Goal: Task Accomplishment & Management: Use online tool/utility

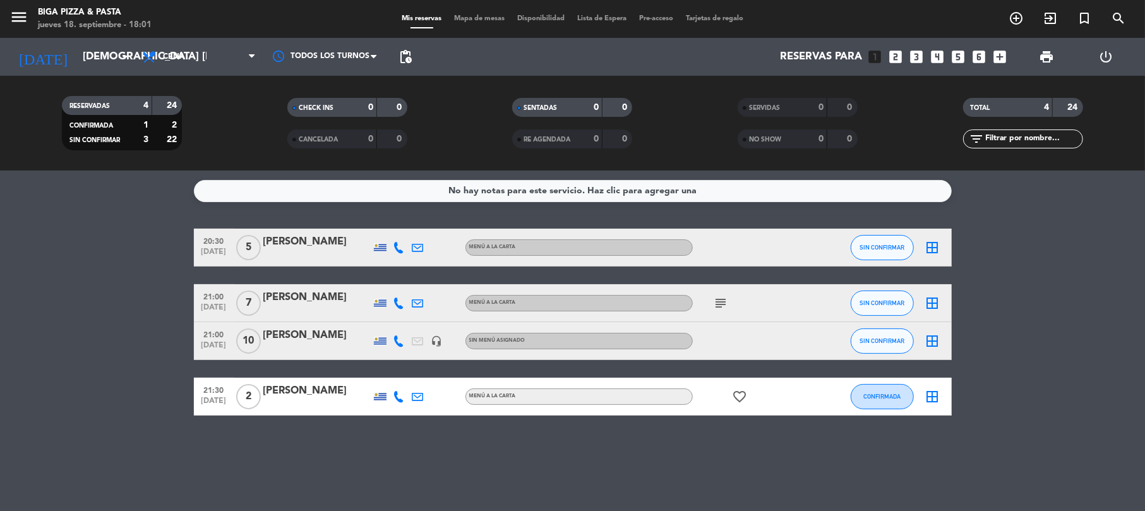
click at [721, 304] on icon "subject" at bounding box center [721, 303] width 15 height 15
click at [933, 251] on icon "border_all" at bounding box center [932, 247] width 15 height 15
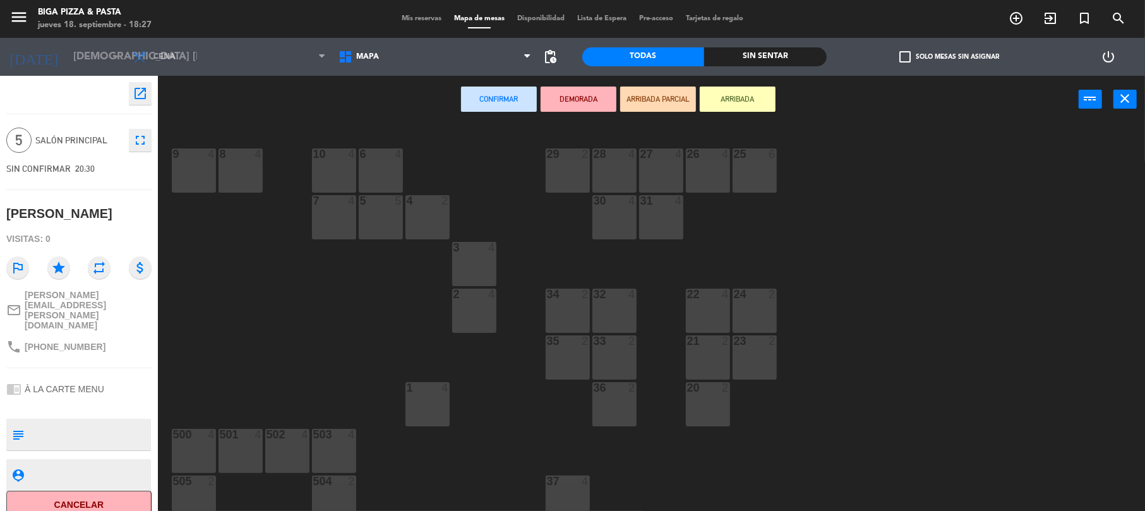
click at [423, 15] on span "Mis reservas" at bounding box center [421, 18] width 52 height 7
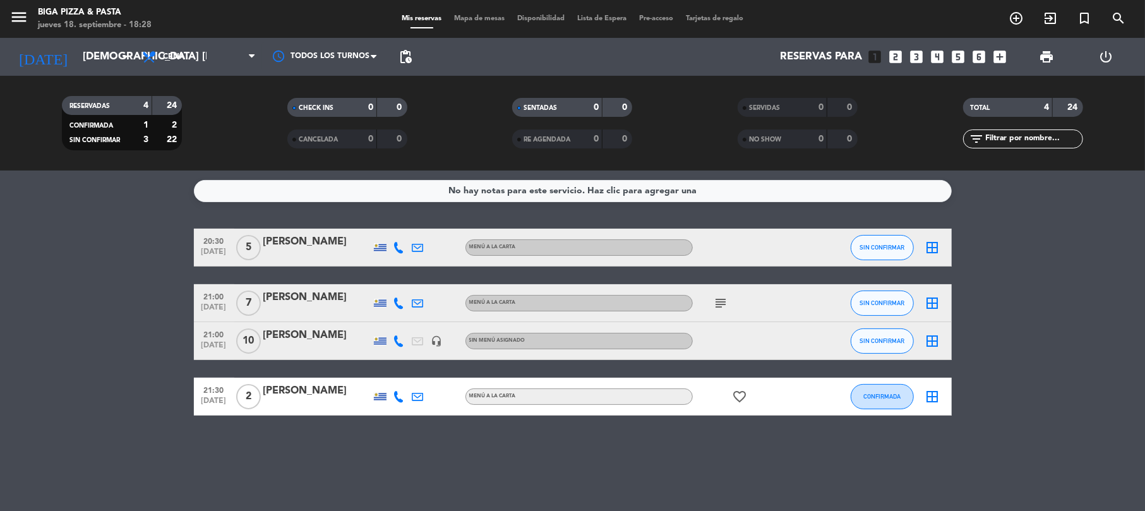
click at [933, 394] on icon "border_all" at bounding box center [932, 396] width 15 height 15
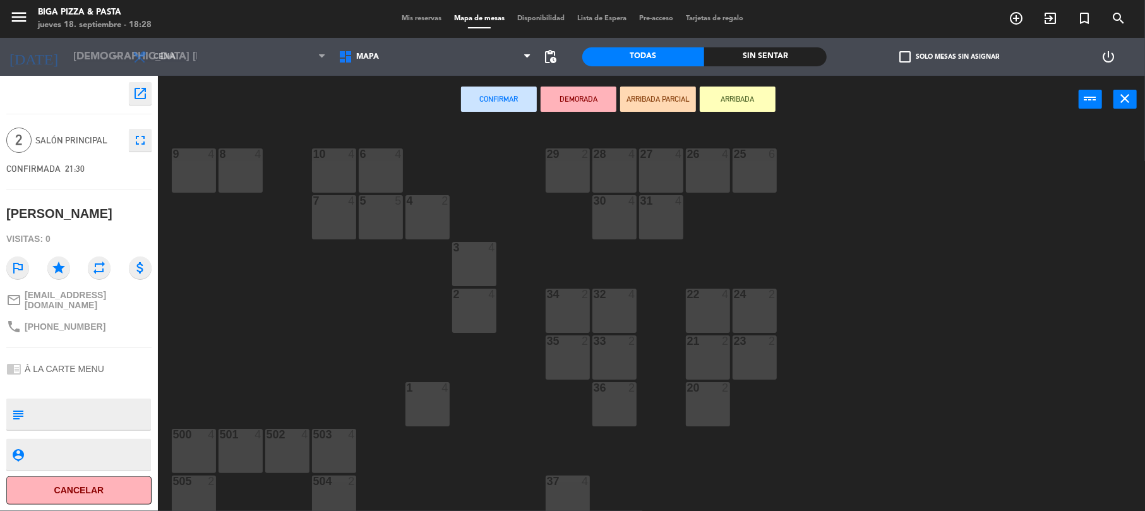
click at [422, 203] on div at bounding box center [427, 200] width 21 height 11
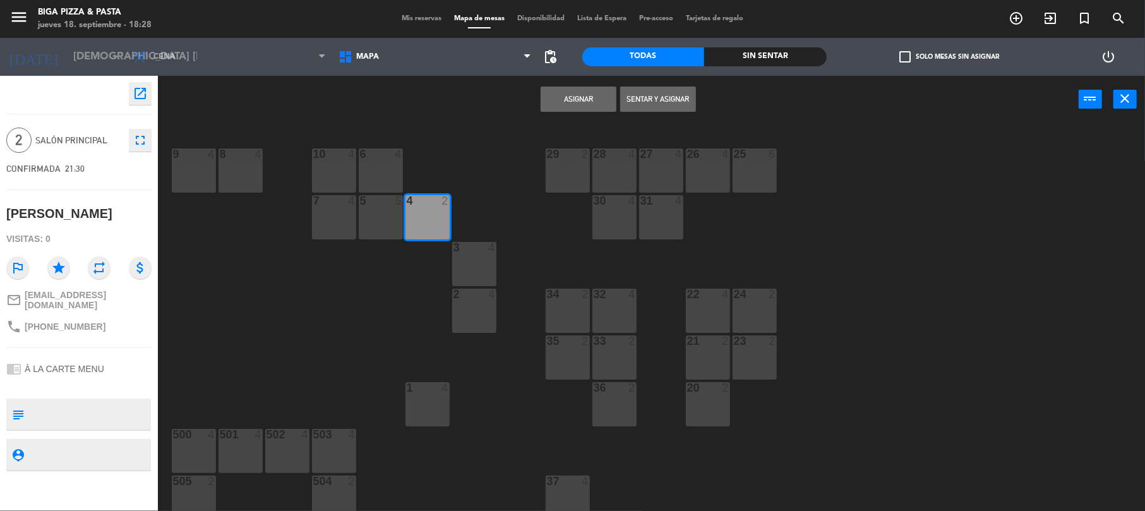
click at [579, 91] on button "Asignar" at bounding box center [579, 99] width 76 height 25
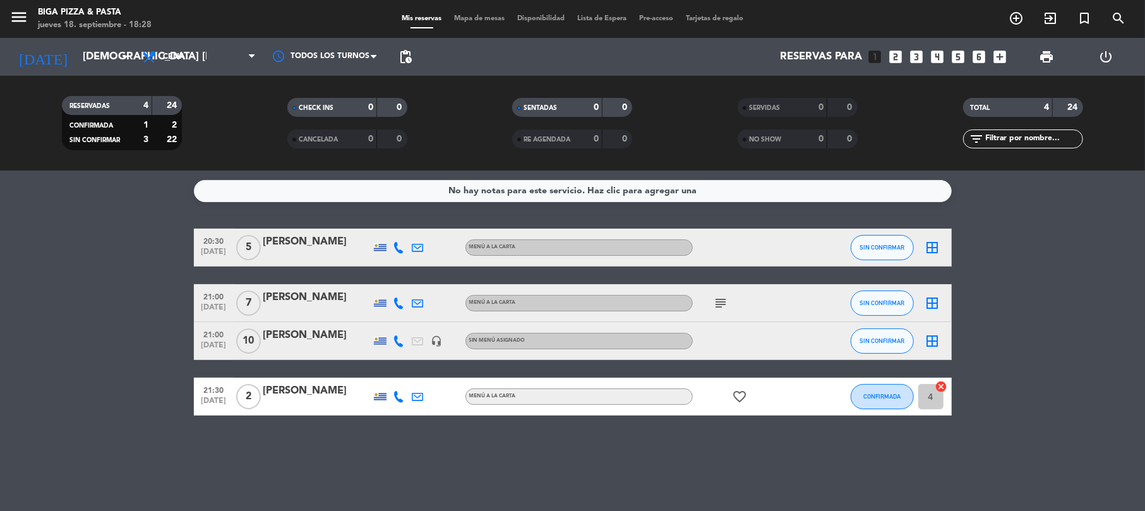
click at [934, 341] on icon "border_all" at bounding box center [932, 341] width 15 height 15
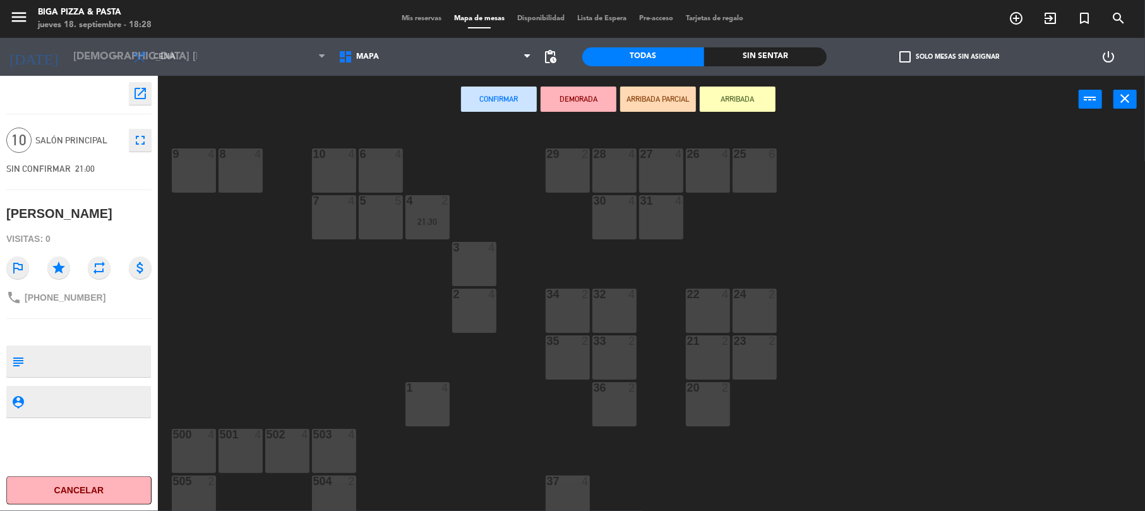
click at [205, 159] on div "9 4" at bounding box center [193, 153] width 63 height 11
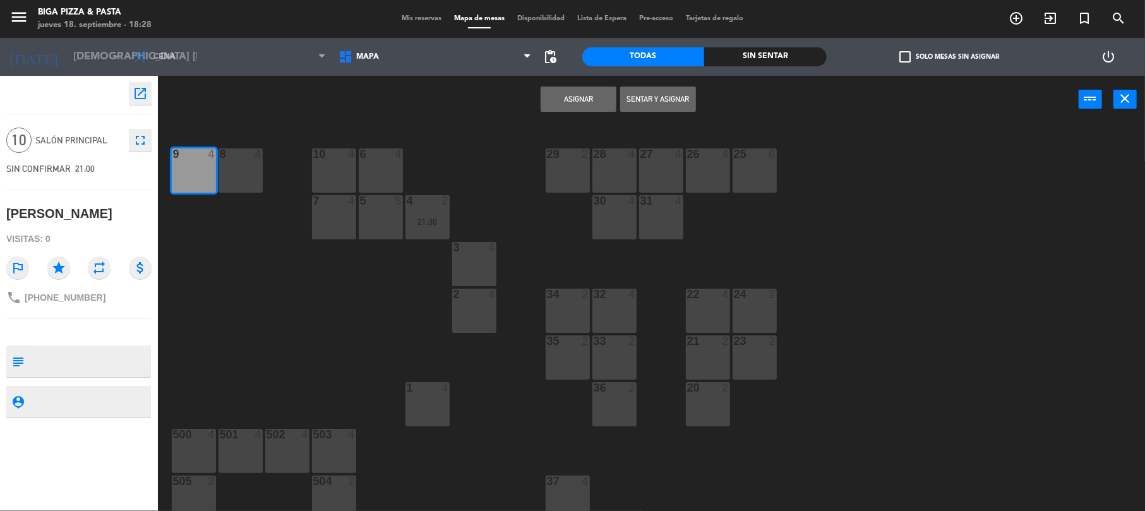
click at [565, 92] on button "Asignar" at bounding box center [579, 99] width 76 height 25
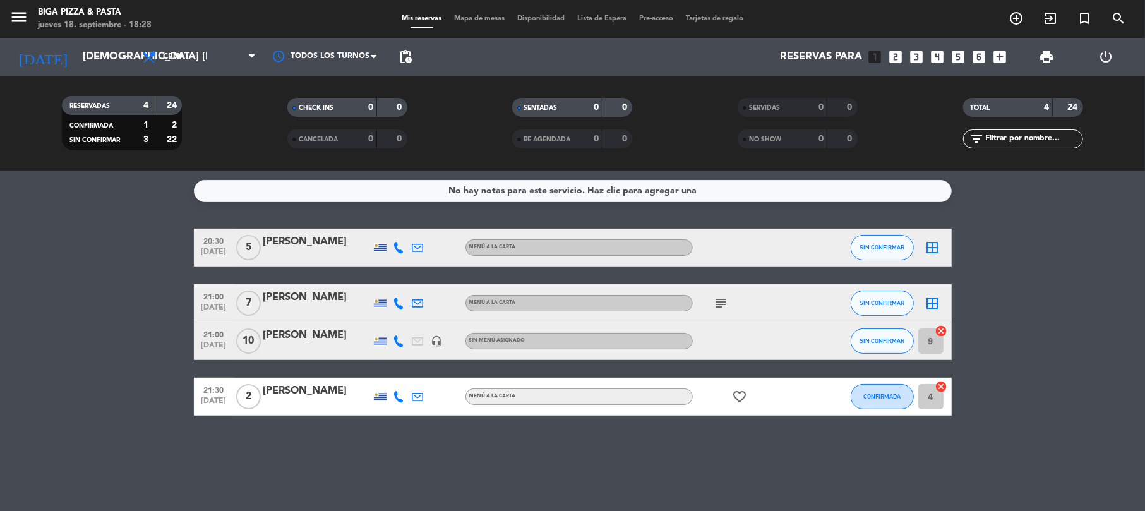
click at [933, 303] on icon "border_all" at bounding box center [932, 303] width 15 height 15
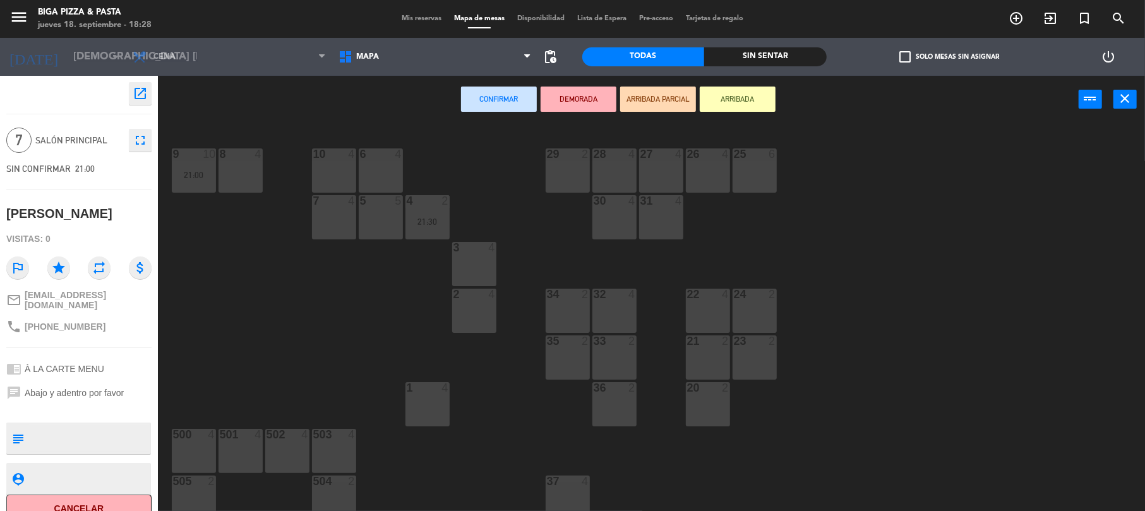
click at [470, 253] on div at bounding box center [474, 247] width 21 height 11
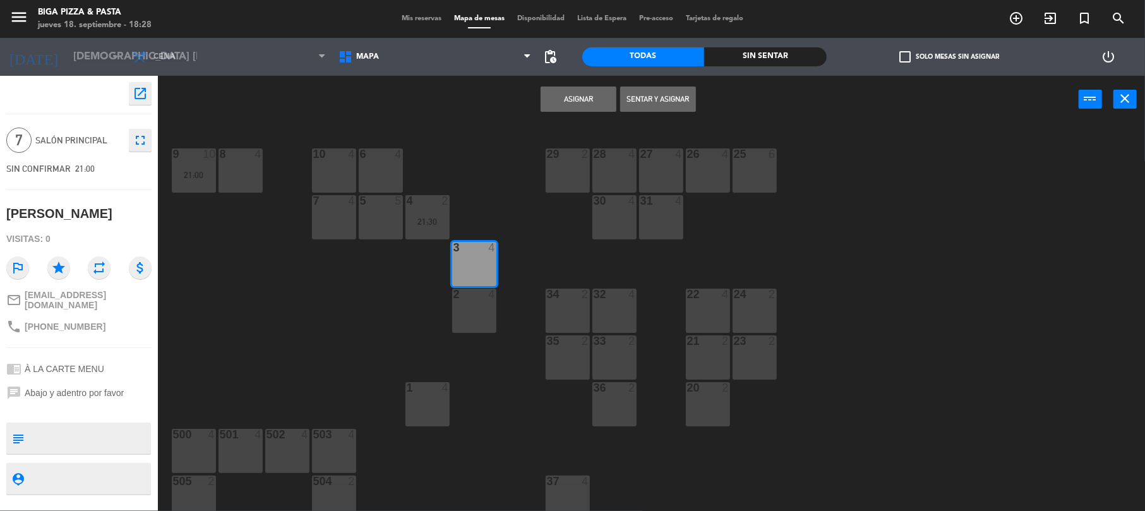
click at [582, 92] on button "Asignar" at bounding box center [579, 99] width 76 height 25
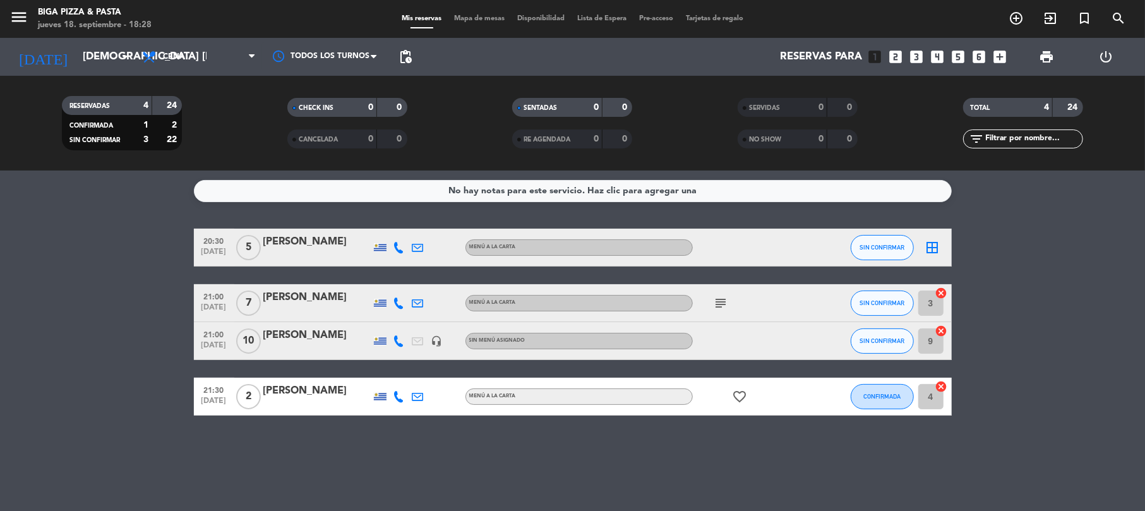
click at [932, 249] on icon "border_all" at bounding box center [932, 247] width 15 height 15
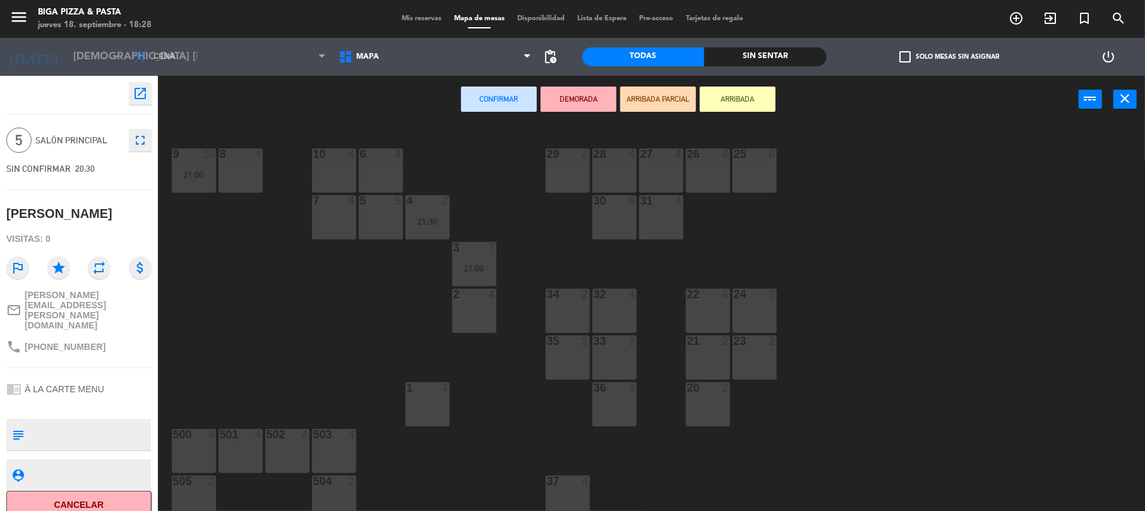
click at [245, 159] on div at bounding box center [240, 153] width 21 height 11
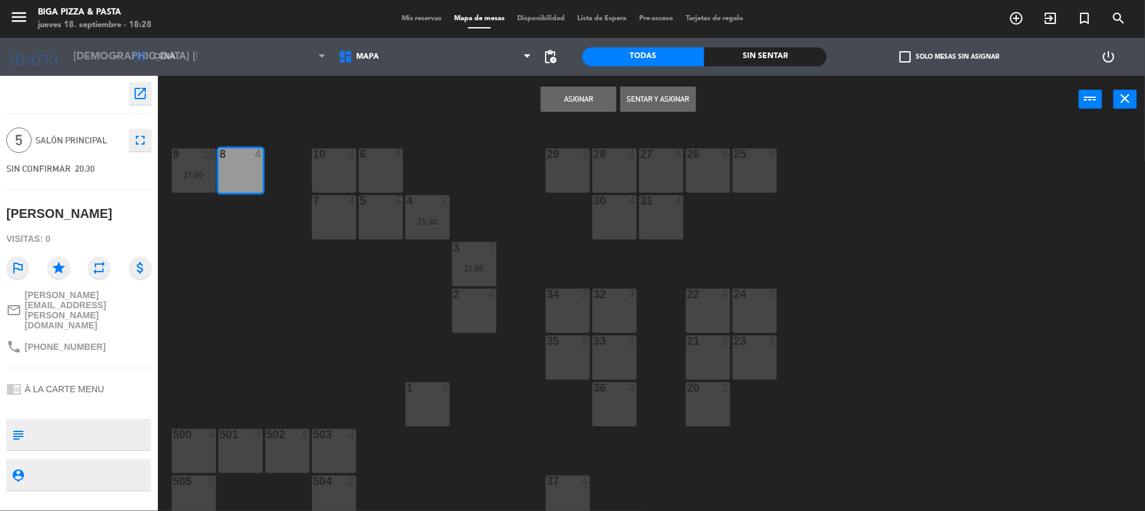
click at [562, 92] on button "Asignar" at bounding box center [579, 99] width 76 height 25
